Goal: Task Accomplishment & Management: Complete application form

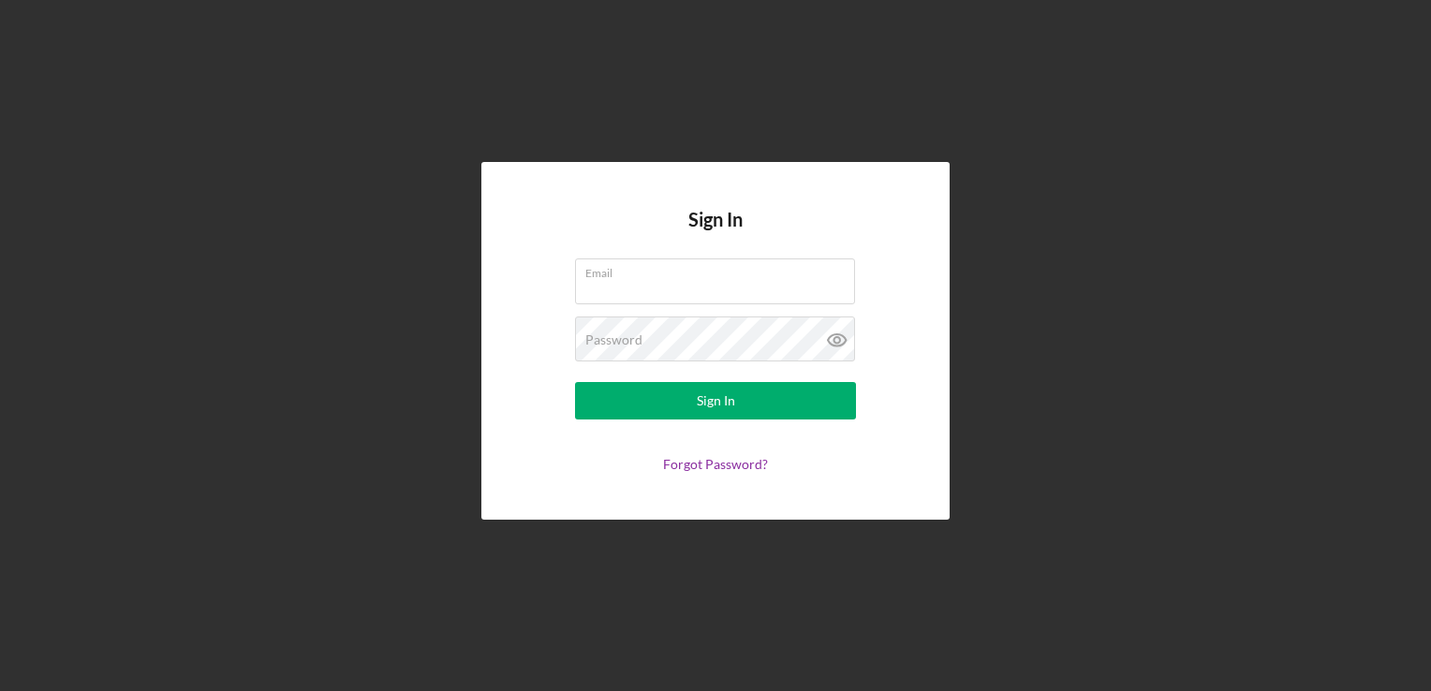
click at [693, 251] on h4 "Sign In" at bounding box center [715, 234] width 54 height 50
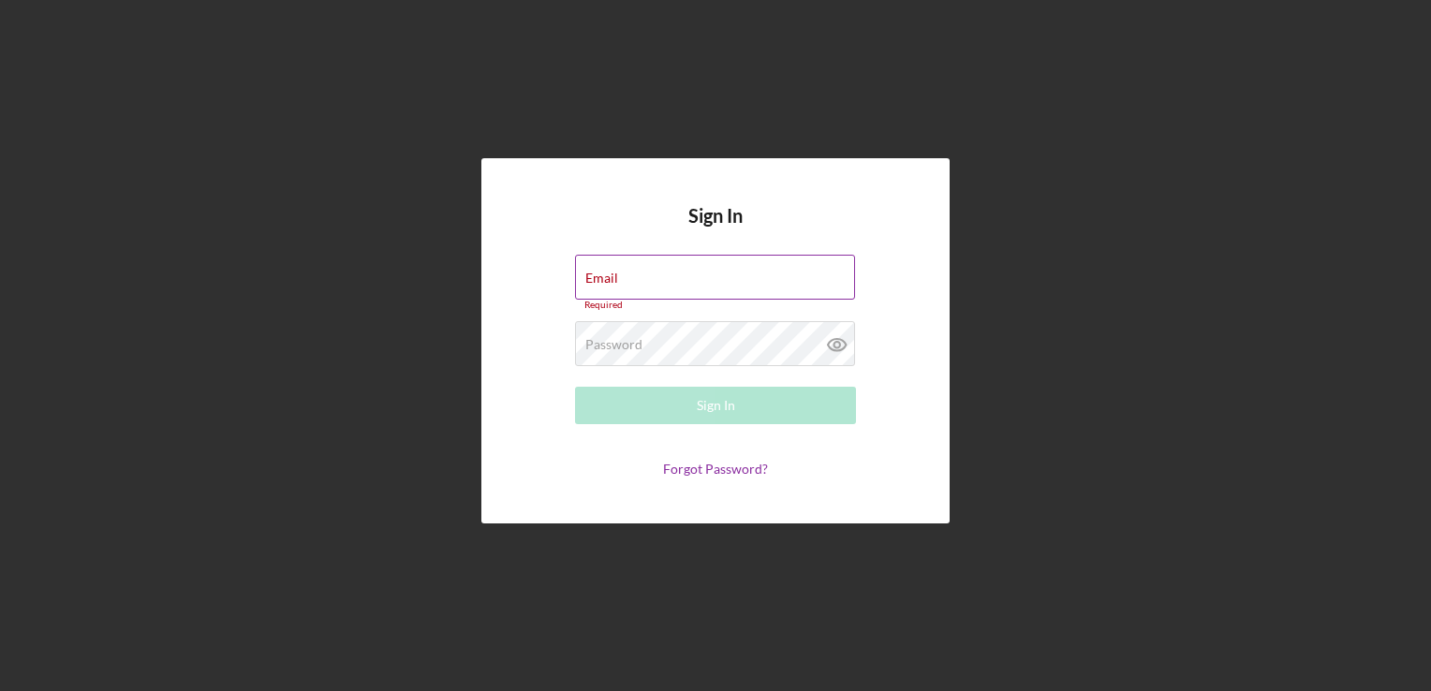
click at [697, 272] on div "Email Required" at bounding box center [715, 283] width 281 height 56
type input "[EMAIL_ADDRESS][DOMAIN_NAME]"
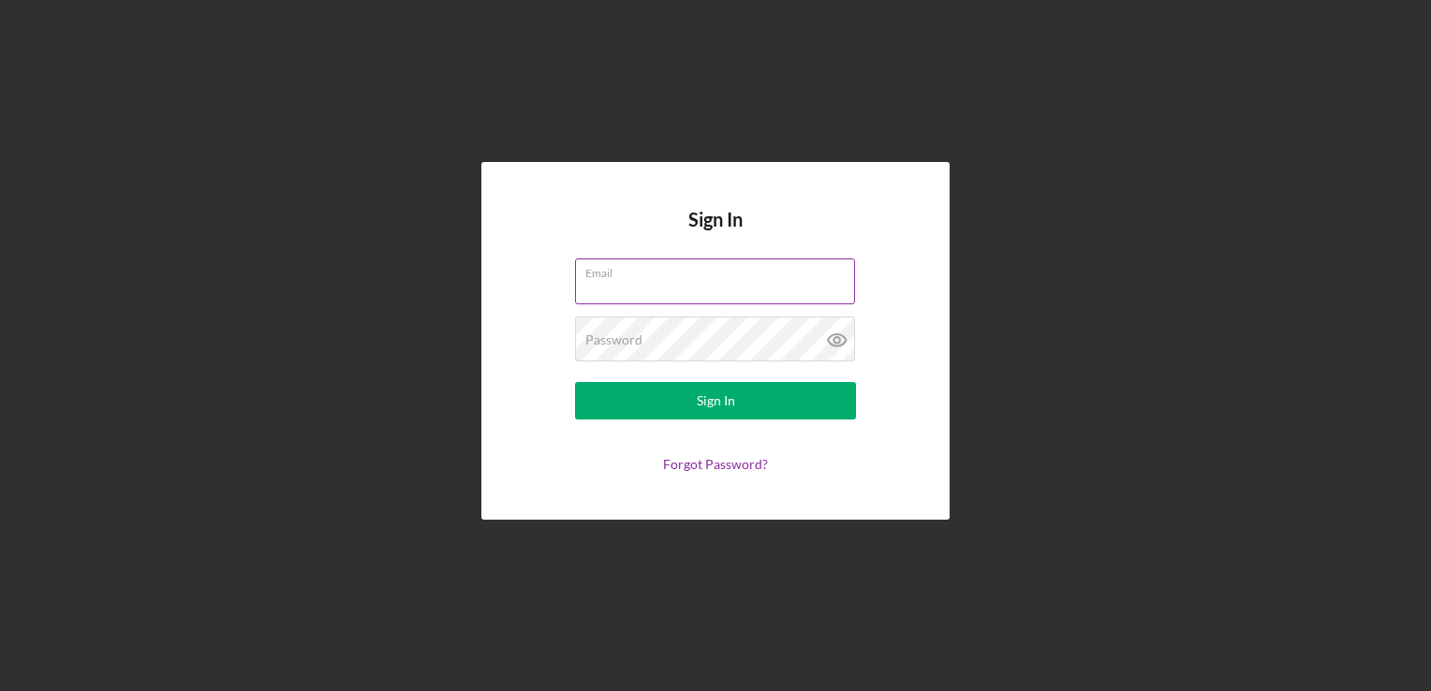
click at [658, 282] on input "Email" at bounding box center [715, 280] width 280 height 45
type input "[EMAIL_ADDRESS][DOMAIN_NAME]"
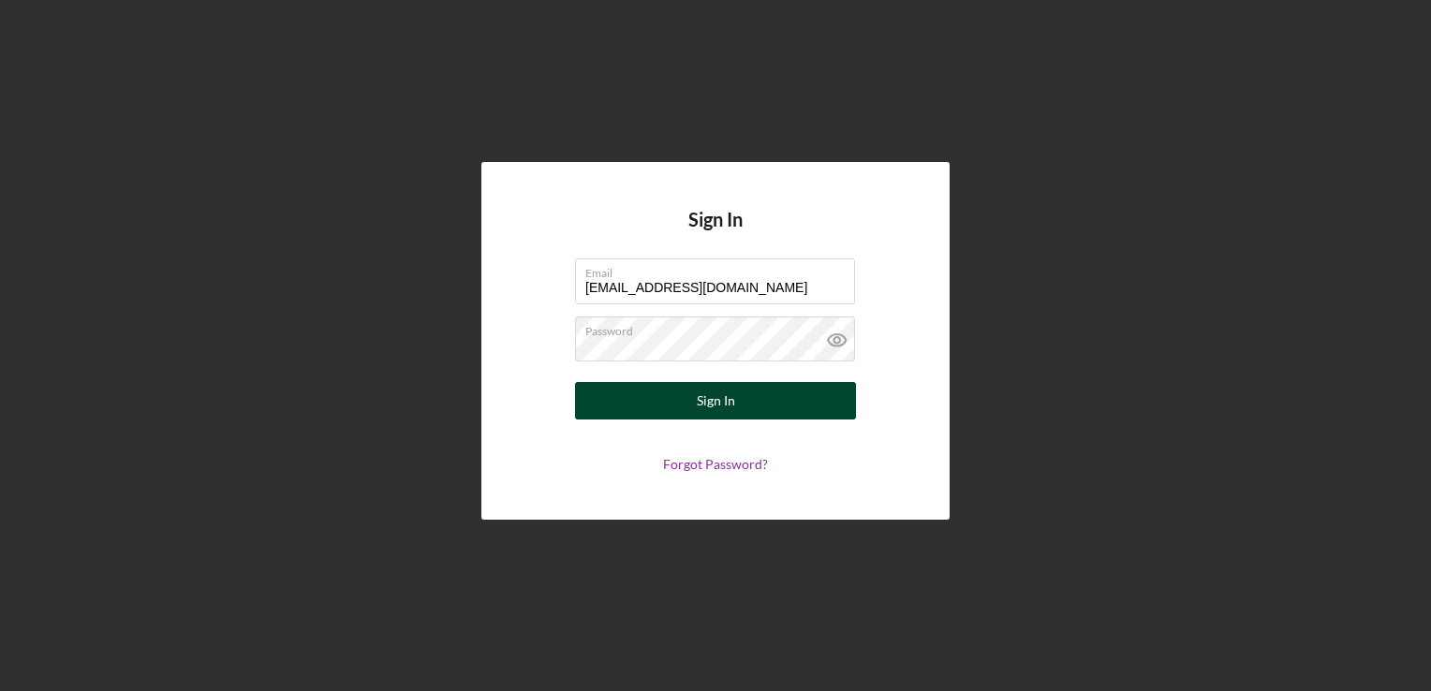
click at [803, 397] on button "Sign In" at bounding box center [715, 400] width 281 height 37
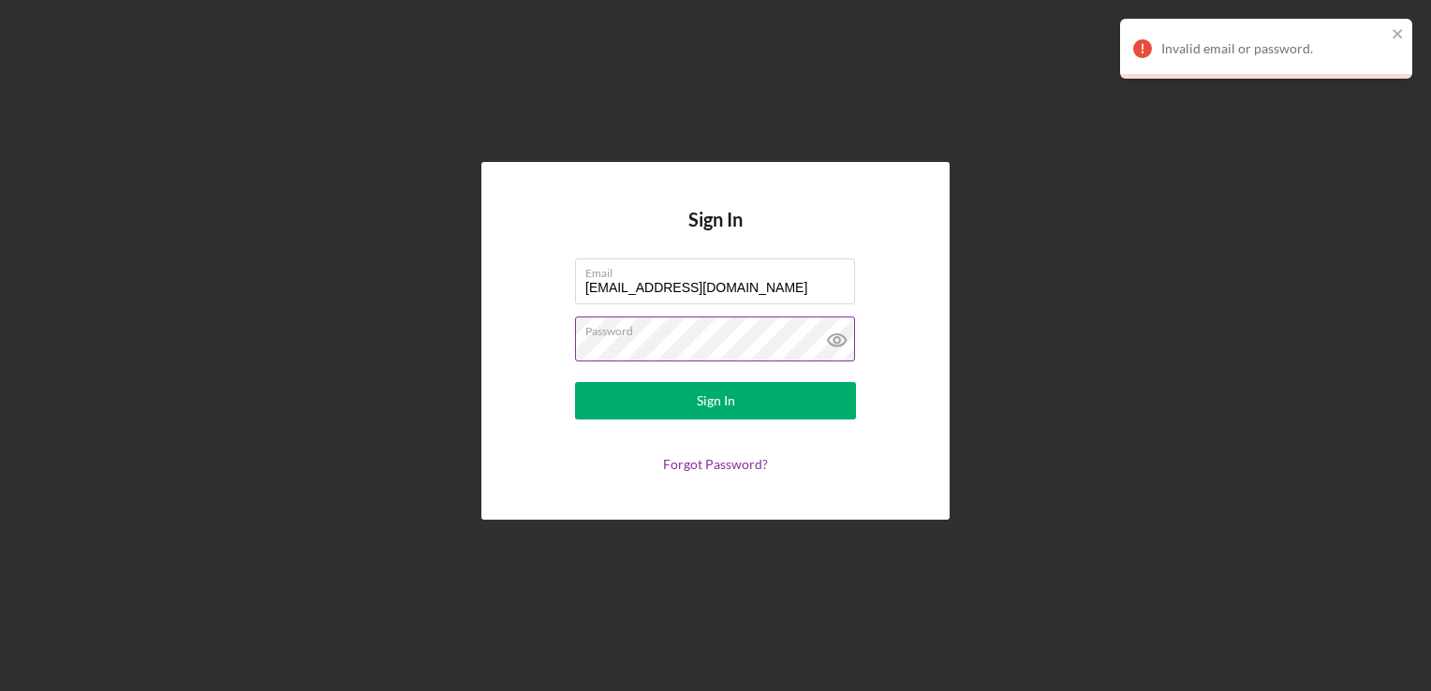
click at [839, 339] on icon at bounding box center [836, 340] width 6 height 6
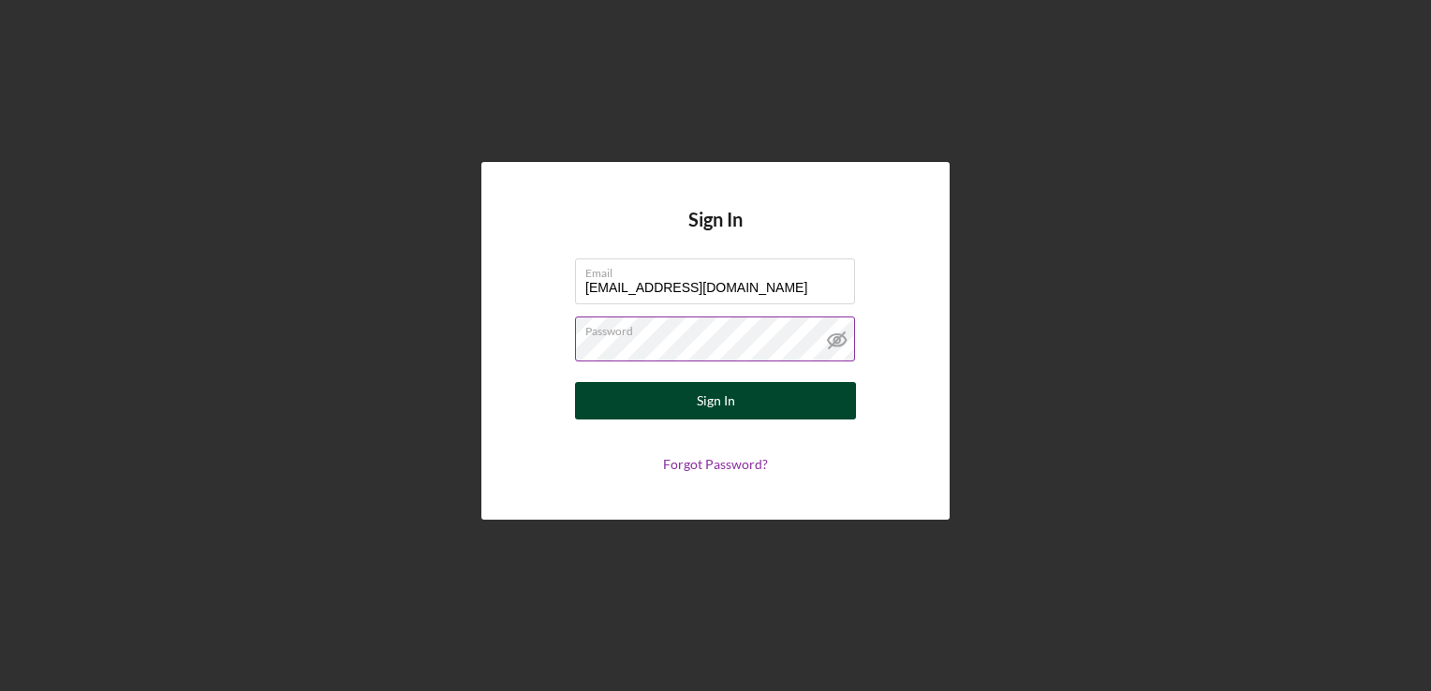
click at [744, 405] on button "Sign In" at bounding box center [715, 400] width 281 height 37
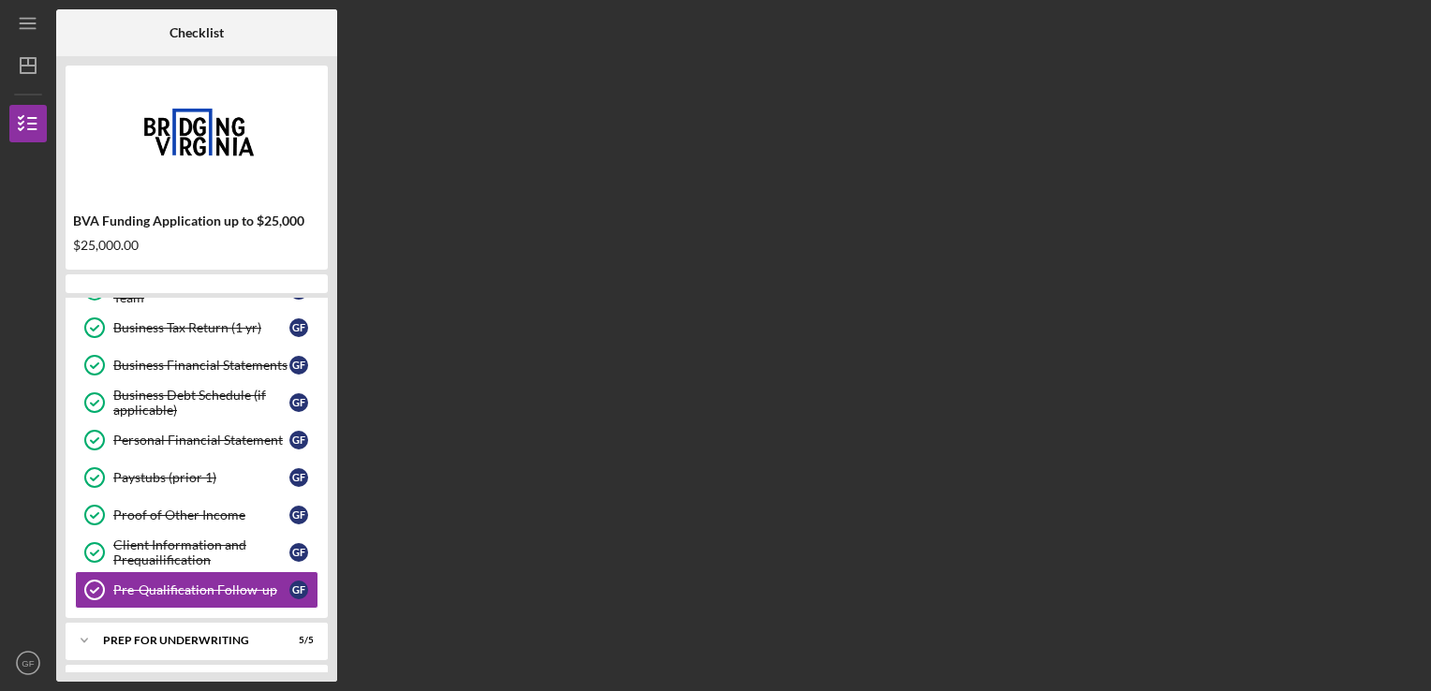
scroll to position [244, 0]
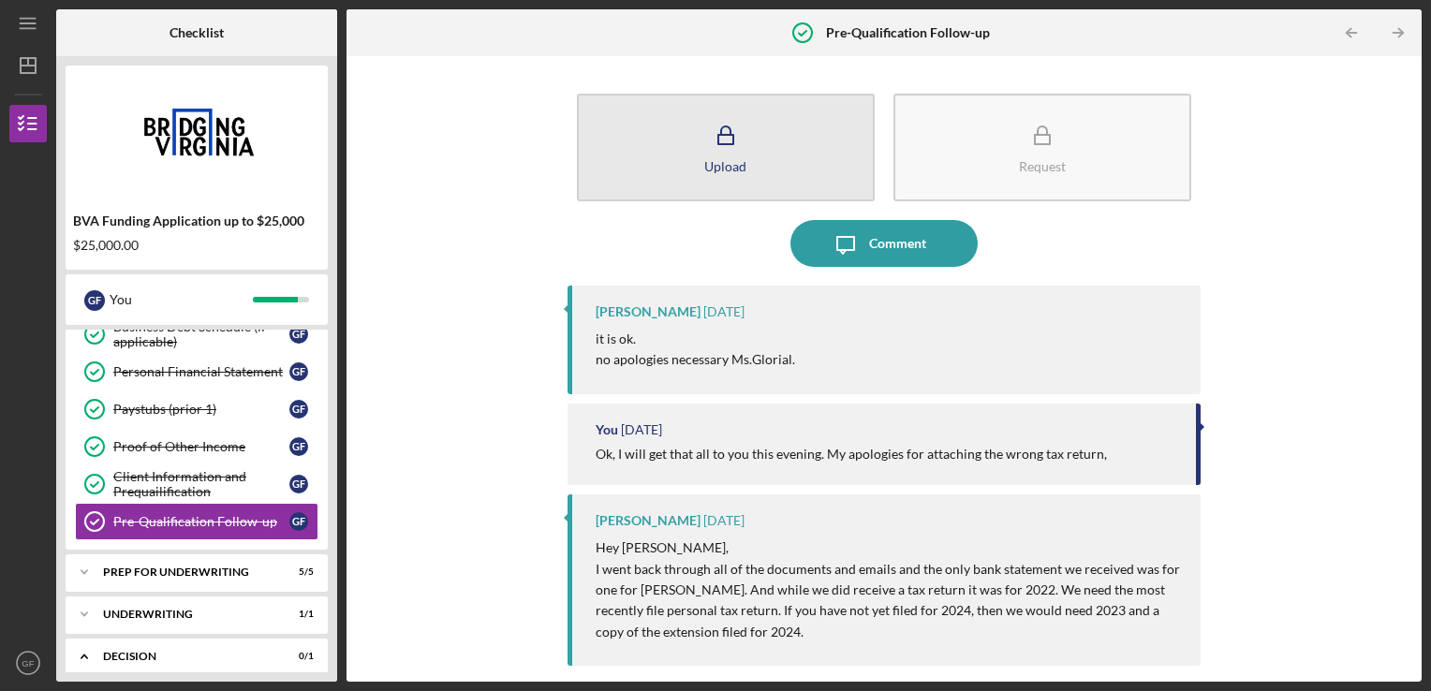
click at [758, 156] on button "Upload" at bounding box center [726, 148] width 298 height 108
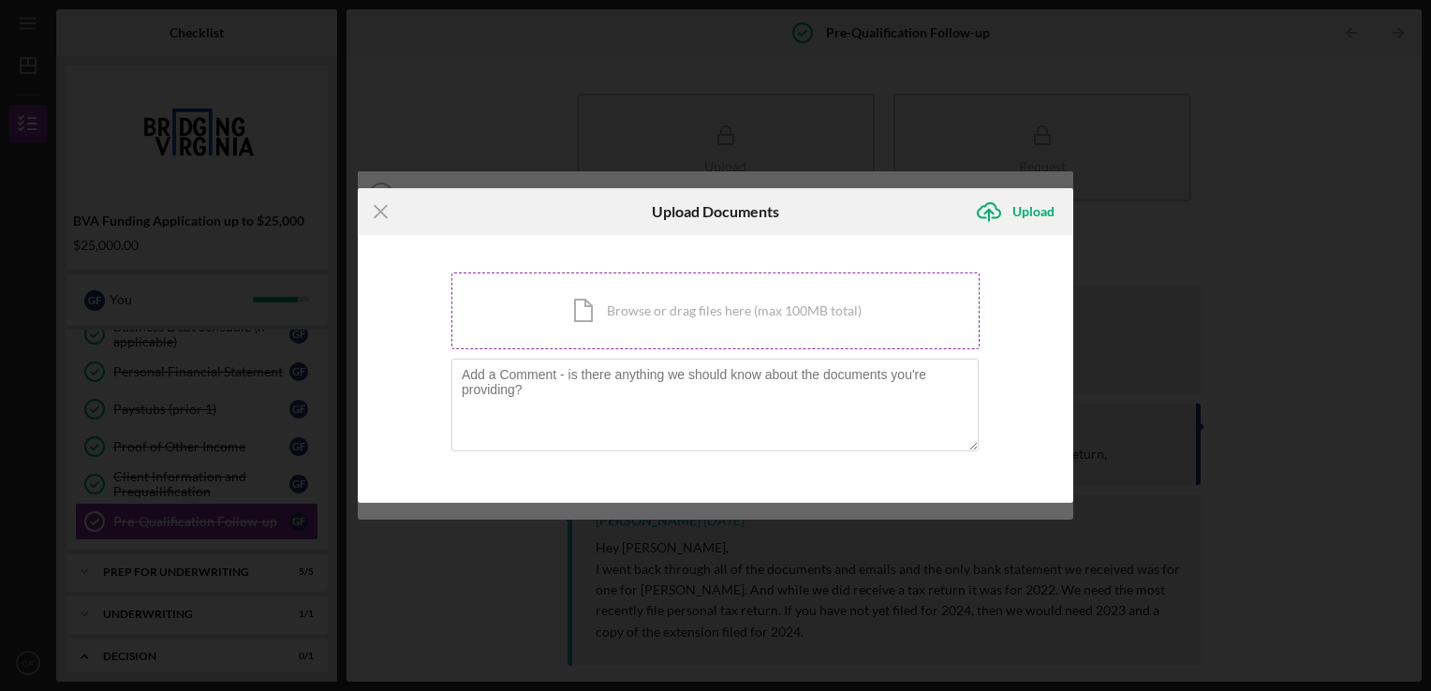
click at [672, 307] on div "Icon/Document Browse or drag files here (max 100MB total) Tap to choose files o…" at bounding box center [715, 310] width 528 height 77
click at [650, 321] on div "Icon/Document Browse or drag files here (max 100MB total) Tap to choose files o…" at bounding box center [715, 310] width 528 height 77
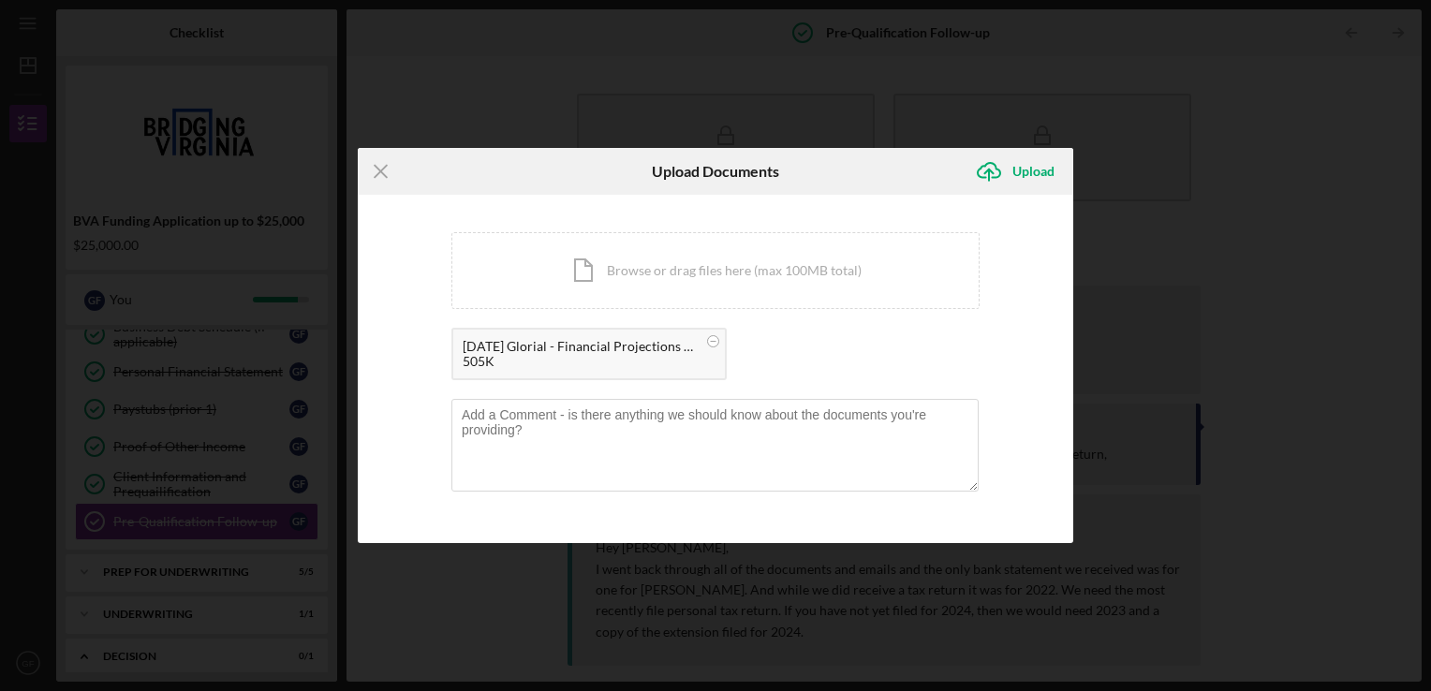
click at [641, 361] on div "505K" at bounding box center [580, 361] width 234 height 15
click at [711, 244] on div "Icon/Document Browse or drag files here (max 100MB total) Tap to choose files o…" at bounding box center [715, 270] width 528 height 77
click at [575, 360] on div "505K" at bounding box center [580, 361] width 234 height 15
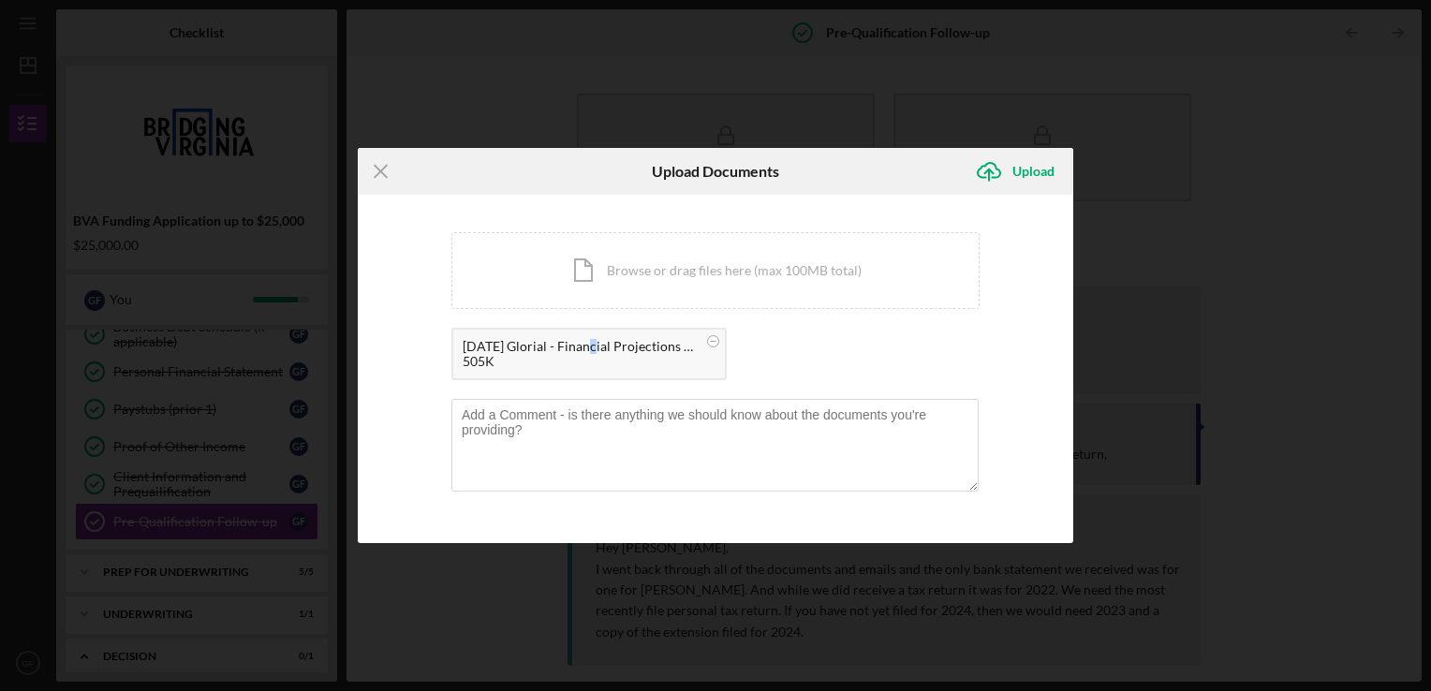
drag, startPoint x: 652, startPoint y: 355, endPoint x: 584, endPoint y: 354, distance: 67.4
click at [584, 354] on div "5.5.25 Glorial - Financial Projections with Forcast (1).xlsx" at bounding box center [580, 346] width 234 height 15
click at [501, 346] on div "5.5.25 Glorial - Financial Projections with Forcast (1).xlsx" at bounding box center [580, 346] width 234 height 15
click at [624, 431] on textarea at bounding box center [714, 445] width 527 height 92
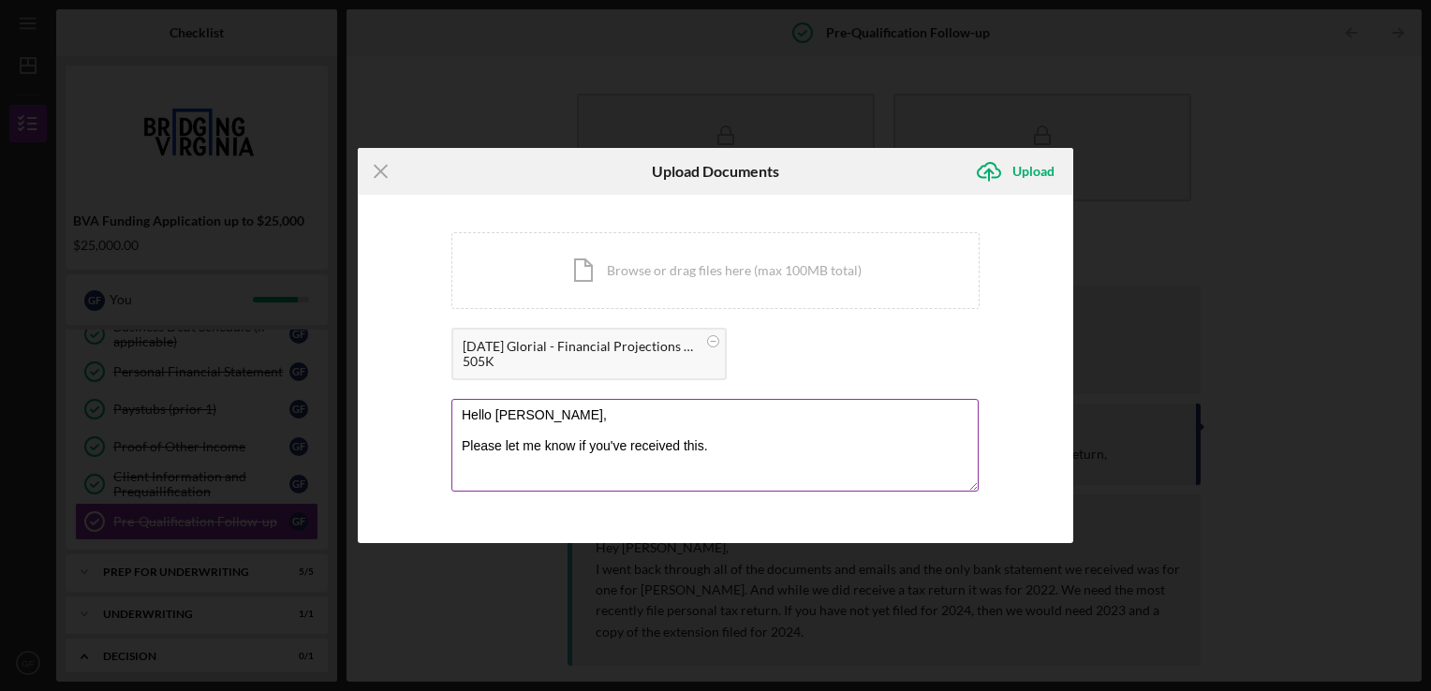
click at [736, 444] on textarea "Hello Michelle, Please let me know if you've received this." at bounding box center [714, 445] width 527 height 92
type textarea "Hello Michelle, Please let me know if you've received this (smile)."
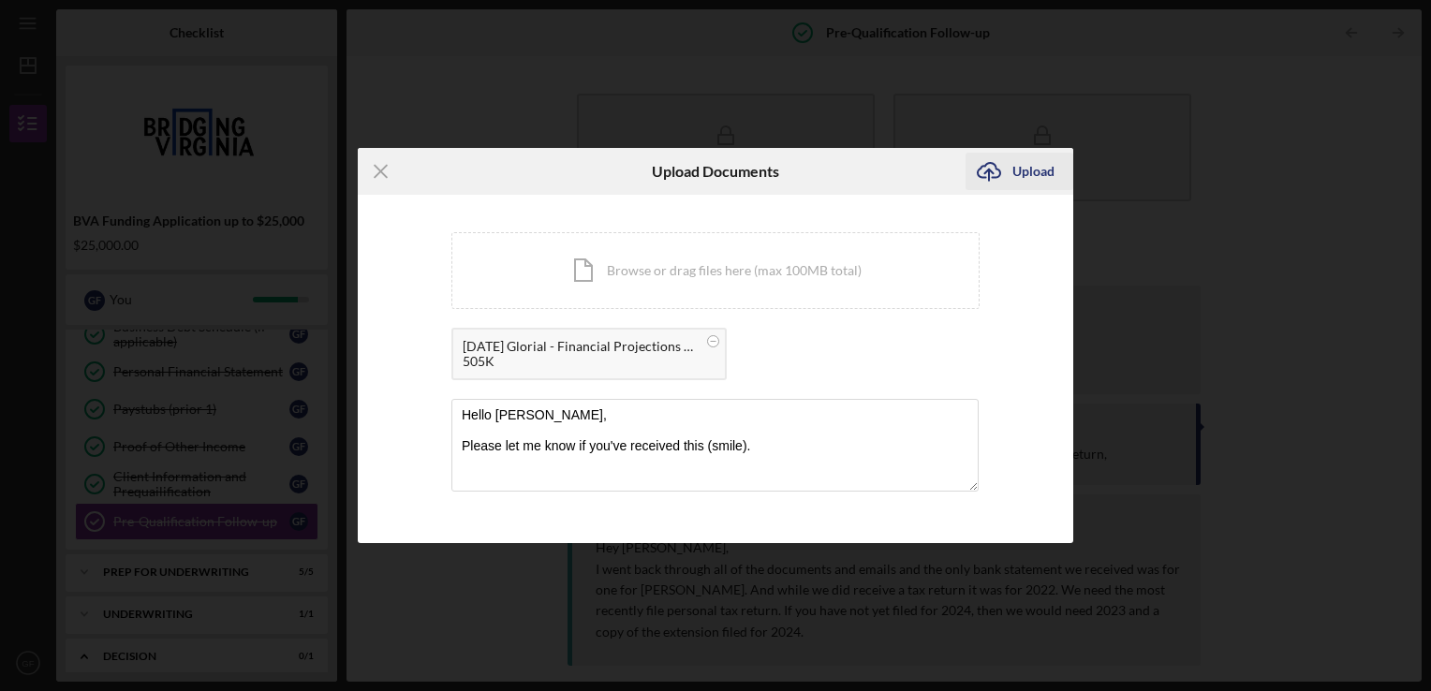
click at [1023, 170] on div "Upload" at bounding box center [1033, 171] width 42 height 37
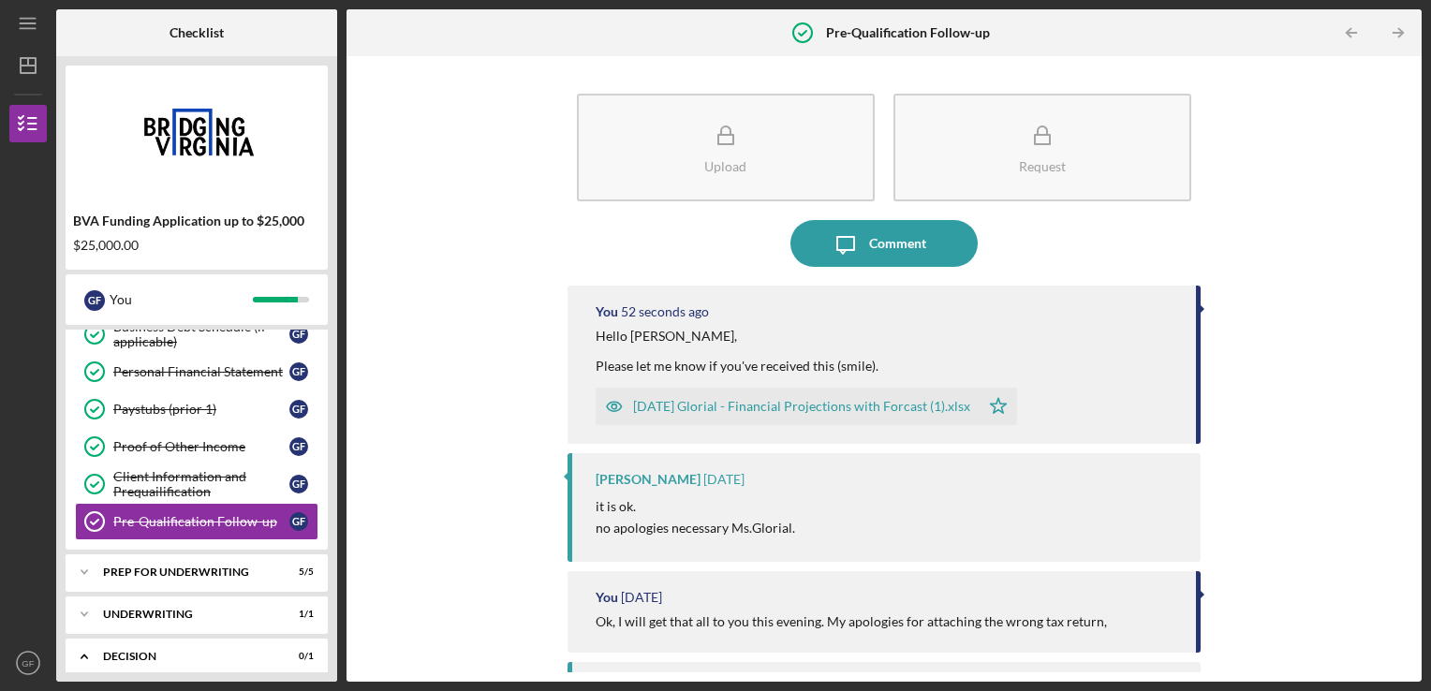
click at [822, 411] on div "5.5.25 Glorial - Financial Projections with Forcast (1).xlsx" at bounding box center [801, 406] width 337 height 15
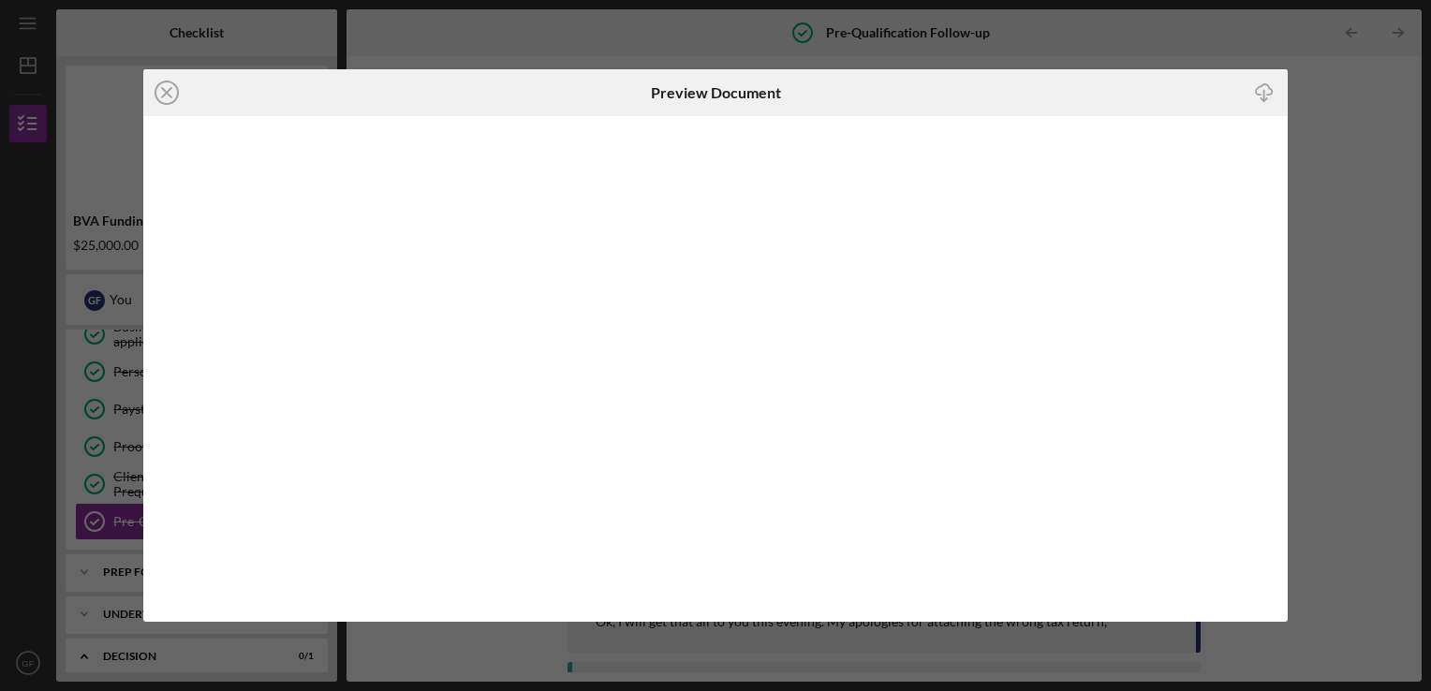
click at [1368, 340] on div "Icon/Close Preview Document Icon/Download" at bounding box center [715, 345] width 1431 height 691
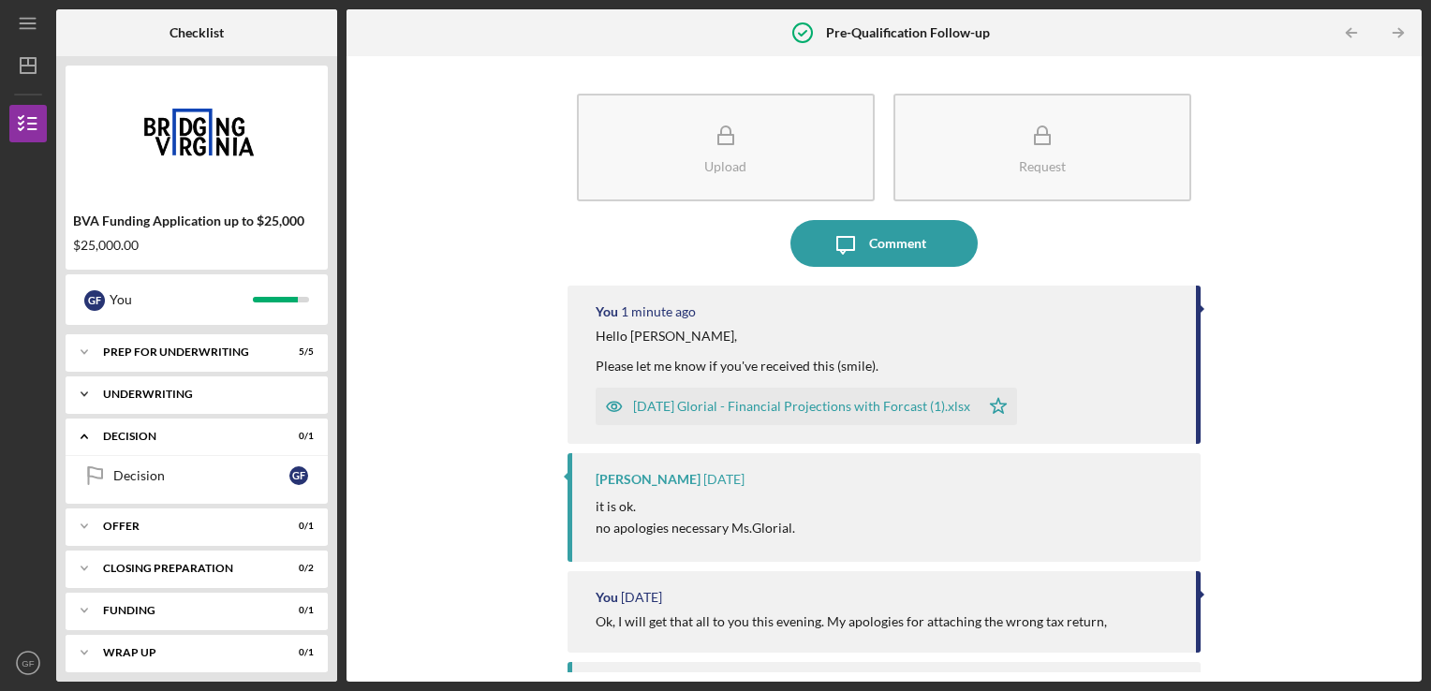
scroll to position [468, 0]
